Goal: Find contact information: Find contact information

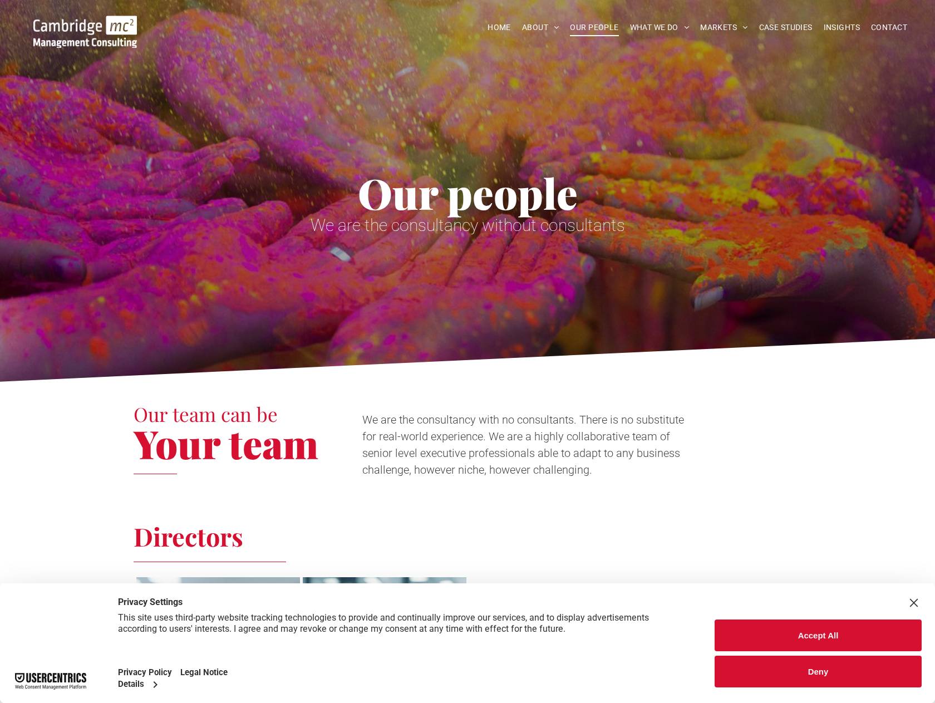
drag, startPoint x: 859, startPoint y: 627, endPoint x: 853, endPoint y: 622, distance: 7.5
click at [856, 624] on button "Accept All" at bounding box center [817, 635] width 207 height 32
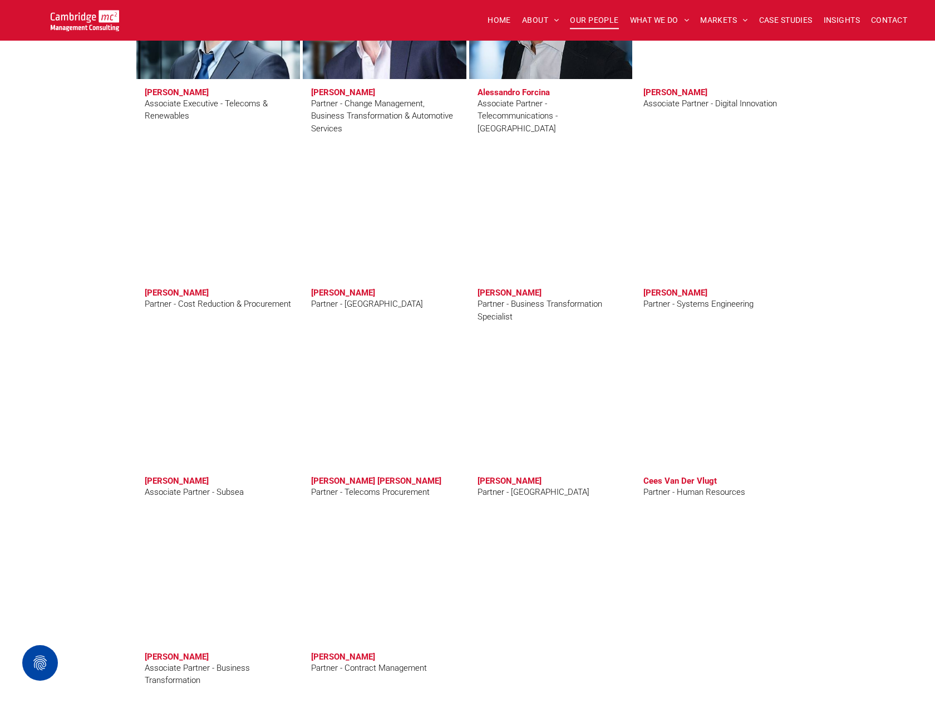
scroll to position [2504, 0]
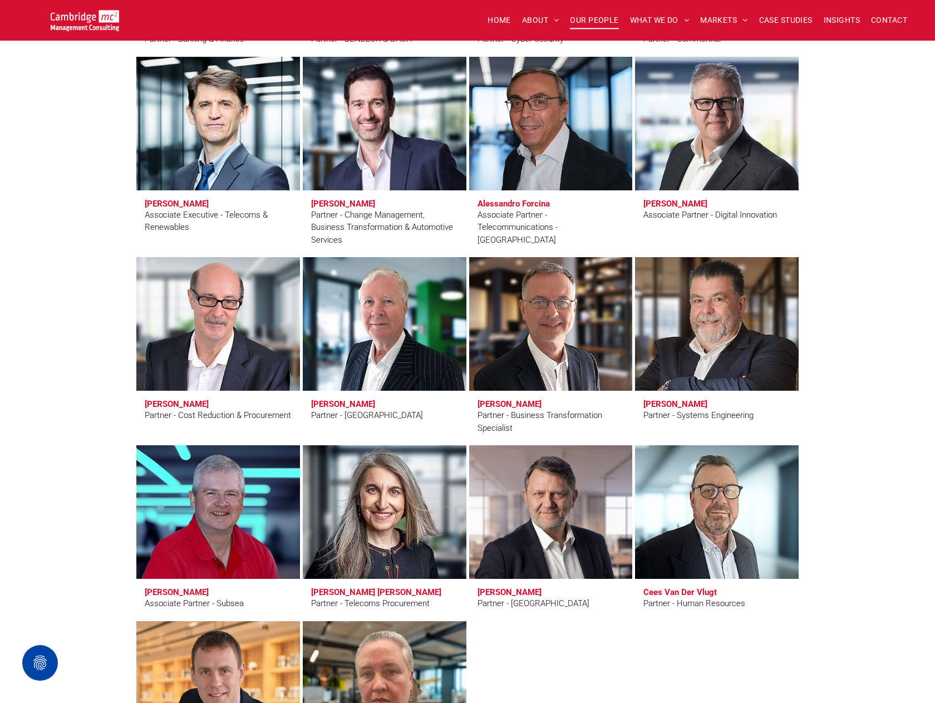
click at [703, 349] on link at bounding box center [716, 323] width 173 height 141
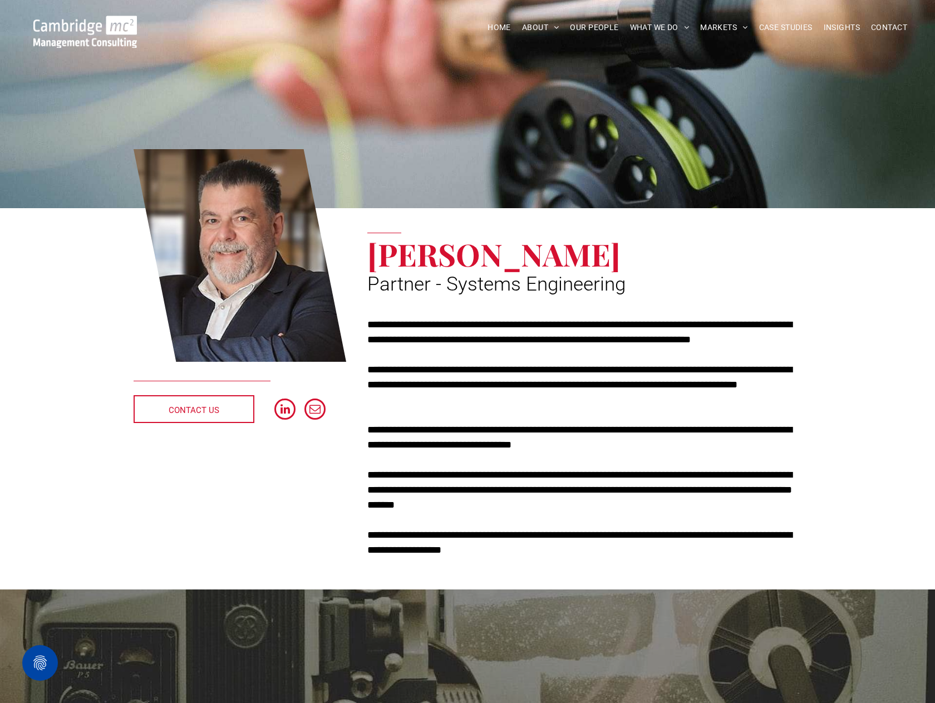
scroll to position [167, 0]
